Goal: Information Seeking & Learning: Learn about a topic

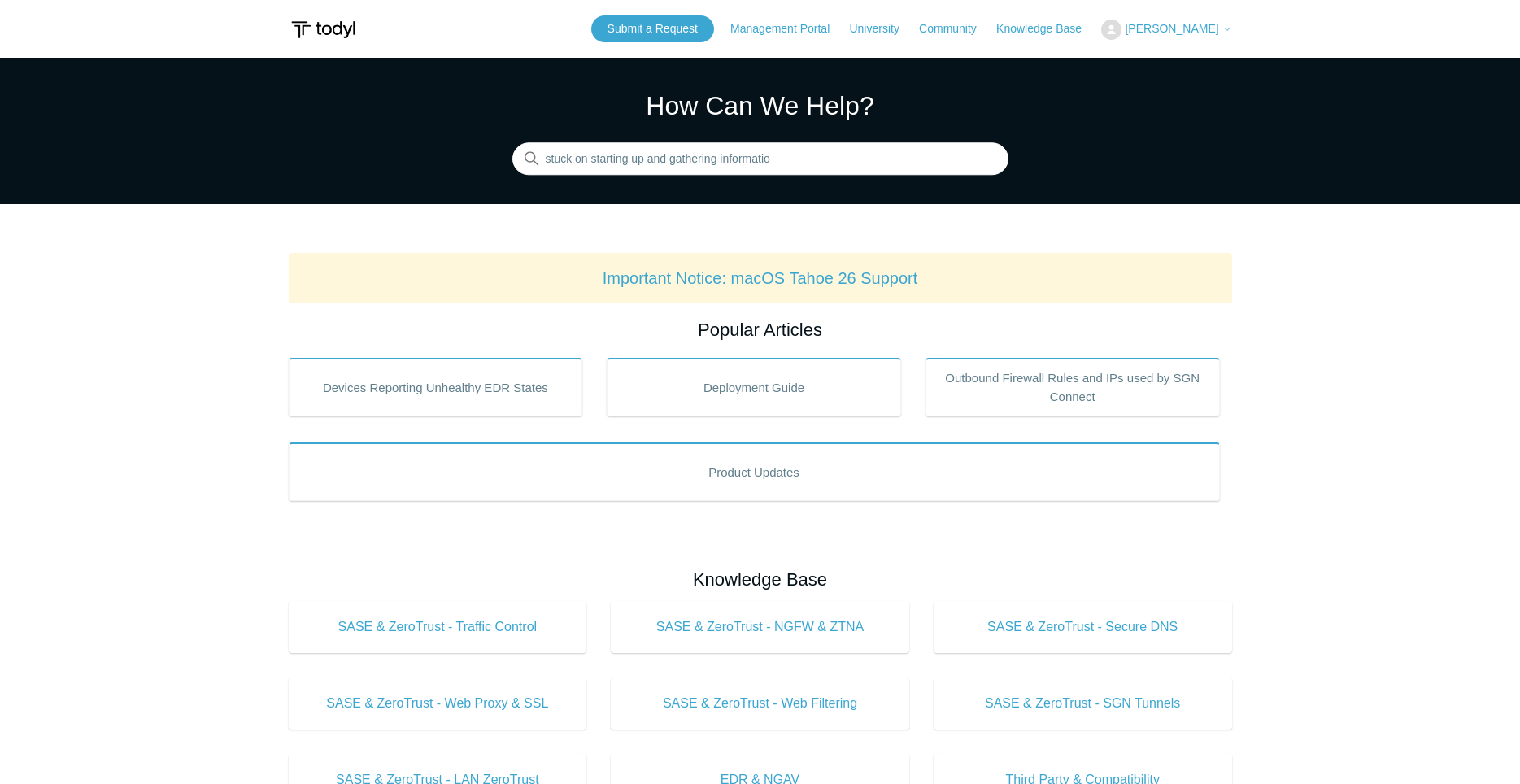
type input "stuck on starting up and gathering information"
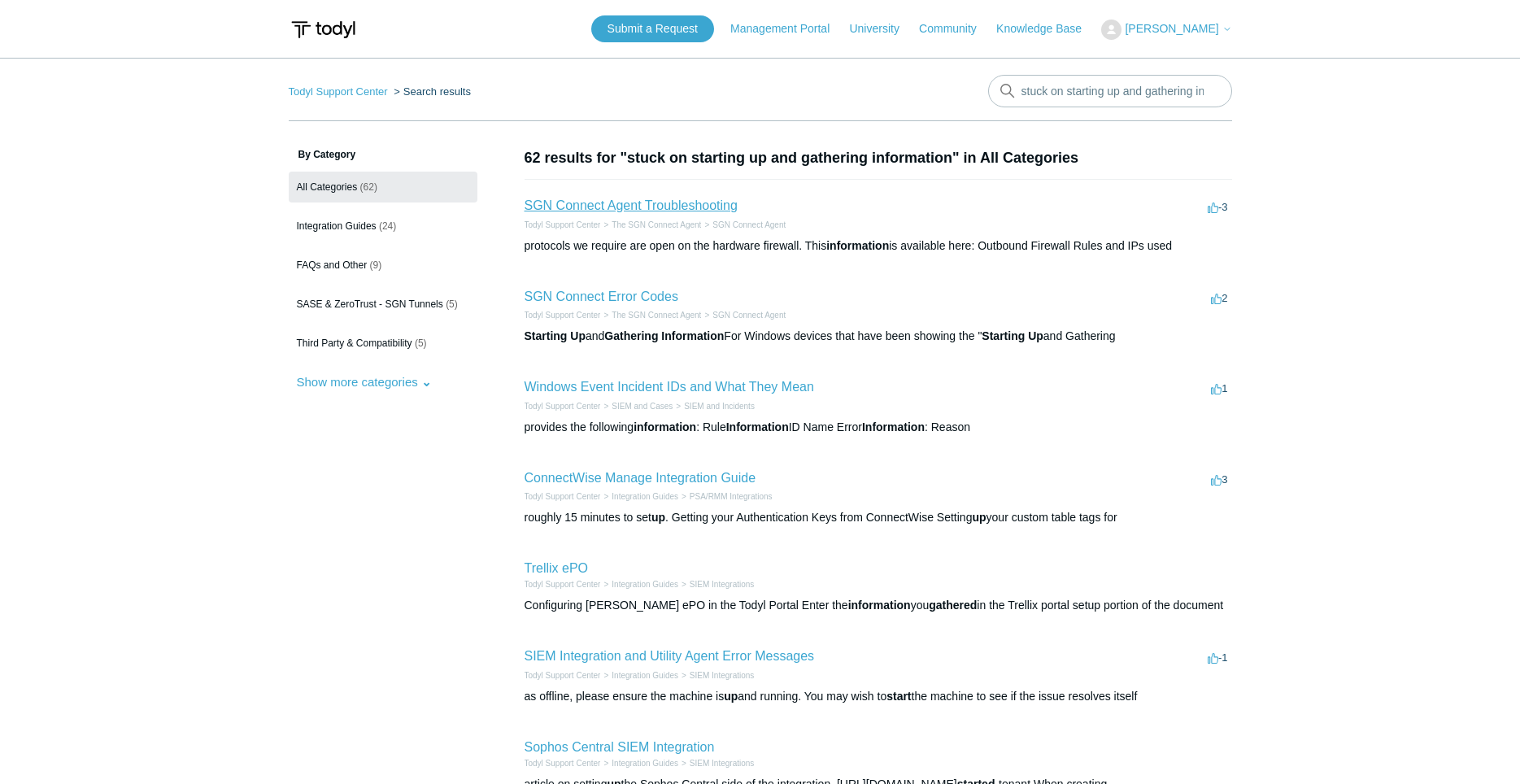
click at [656, 205] on link "SGN Connect Agent Troubleshooting" at bounding box center [631, 205] width 213 height 14
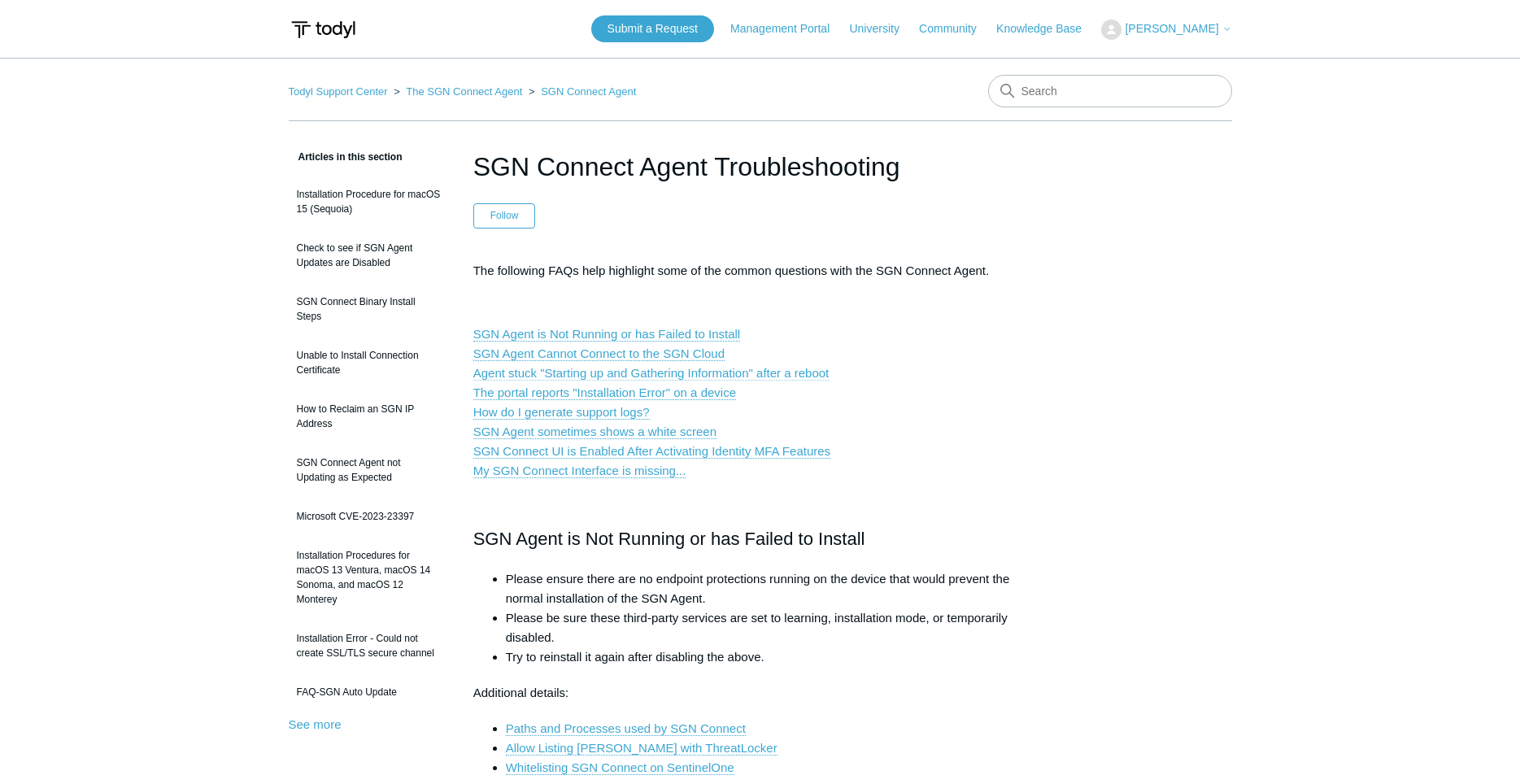
click at [582, 372] on link "Agent stuck "Starting up and Gathering Information" after a reboot" at bounding box center [651, 373] width 356 height 15
